Goal: Information Seeking & Learning: Learn about a topic

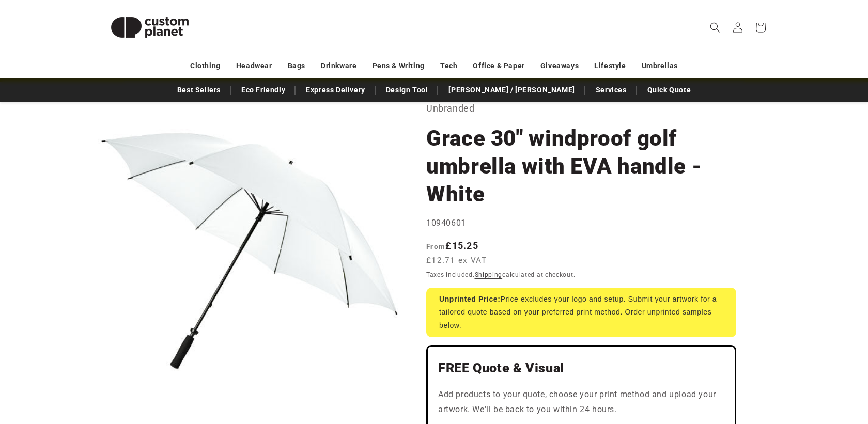
scroll to position [57, 0]
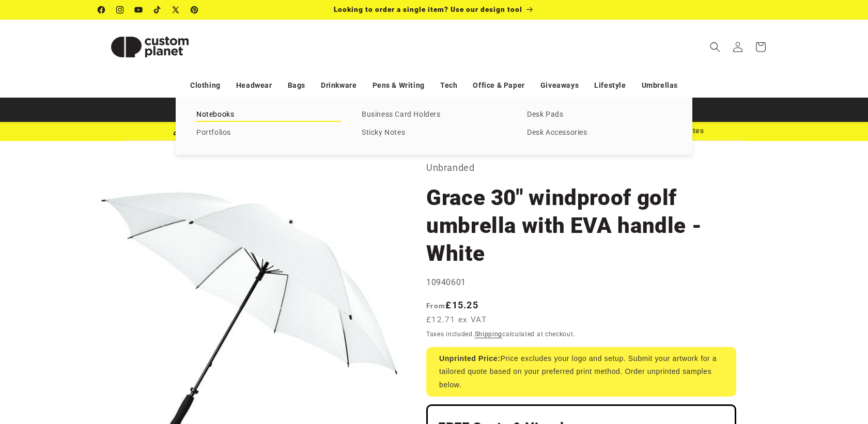
click at [218, 114] on link "Notebooks" at bounding box center [268, 115] width 145 height 14
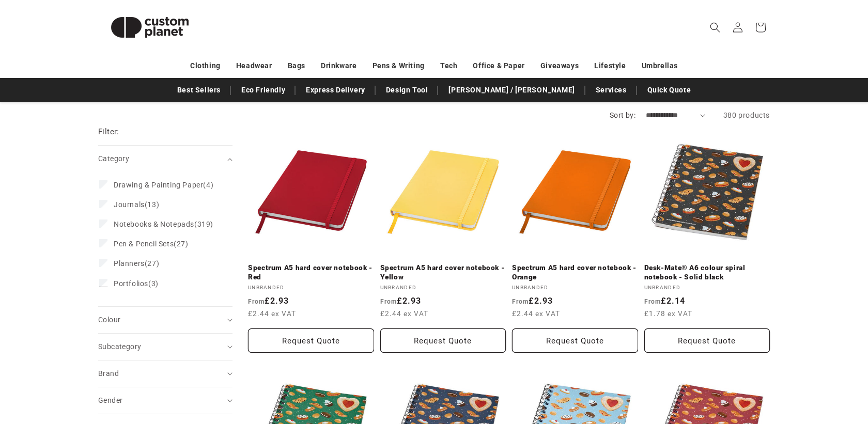
scroll to position [100, 0]
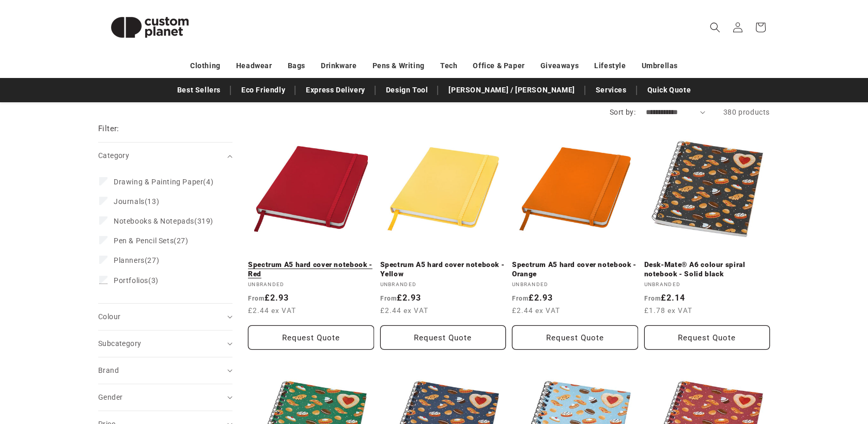
click at [336, 260] on link "Spectrum A5 hard cover notebook - Red" at bounding box center [311, 269] width 126 height 18
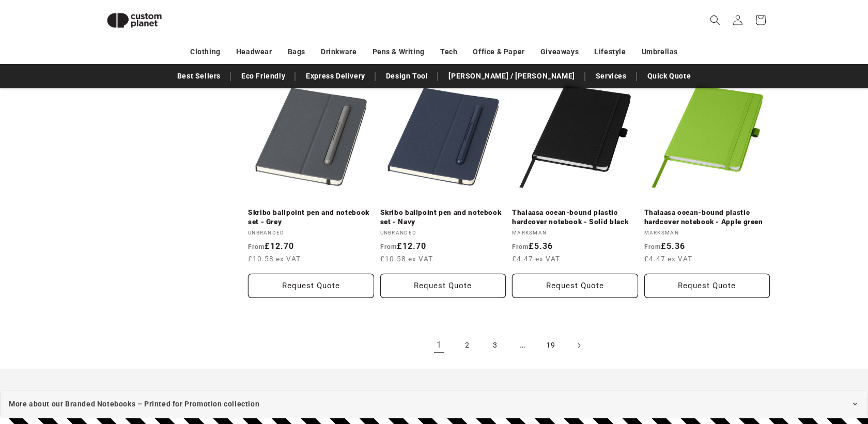
scroll to position [1099, 0]
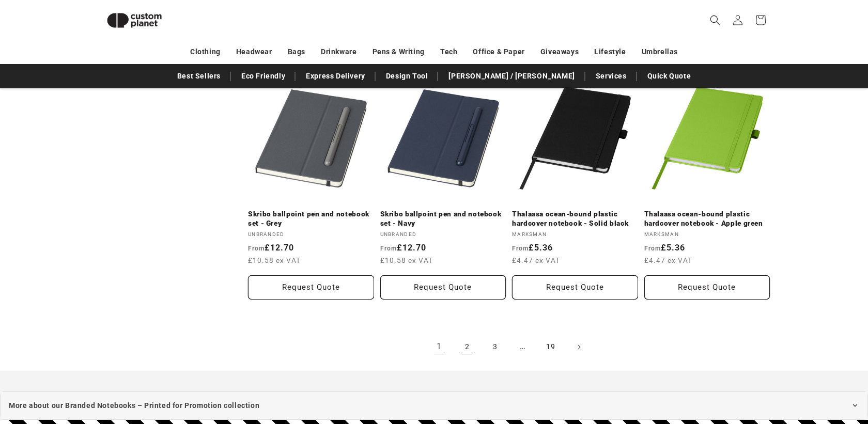
click at [464, 345] on link "2" at bounding box center [467, 347] width 23 height 23
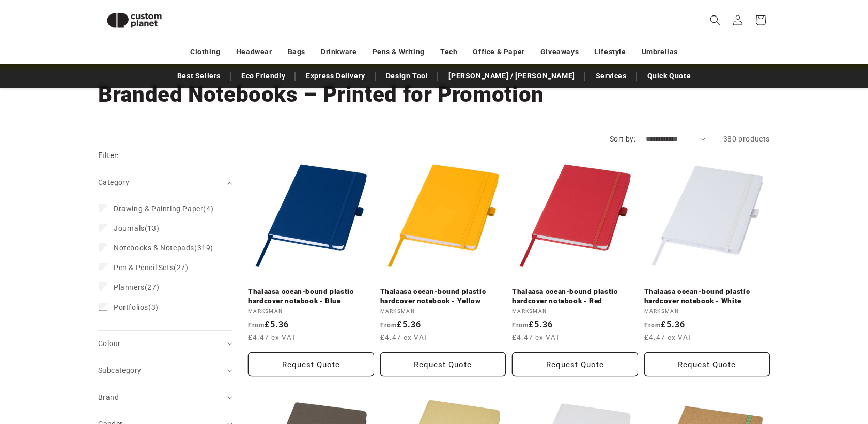
scroll to position [58, 0]
